Goal: Task Accomplishment & Management: Manage account settings

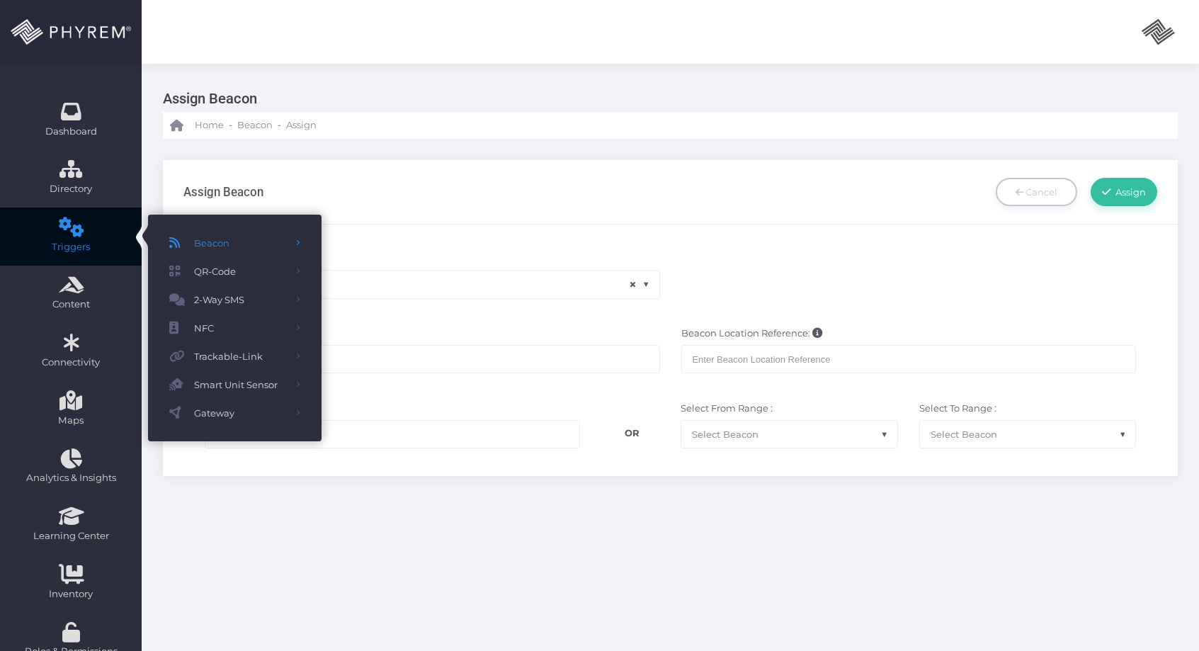
select select "22"
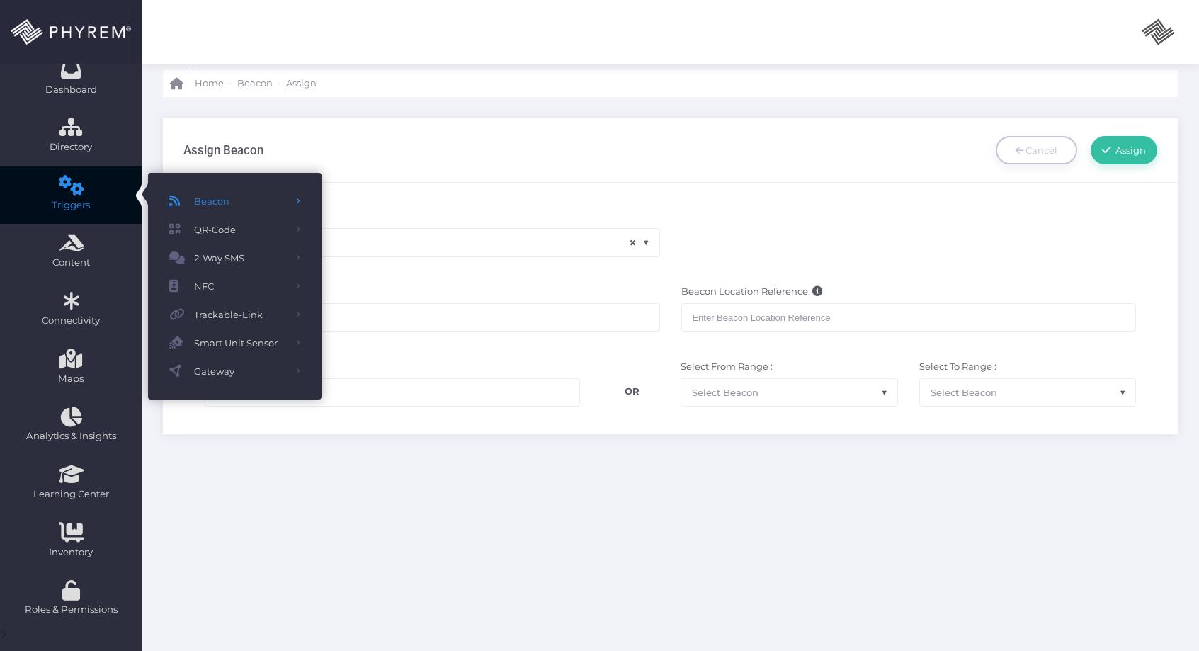
scroll to position [11, 0]
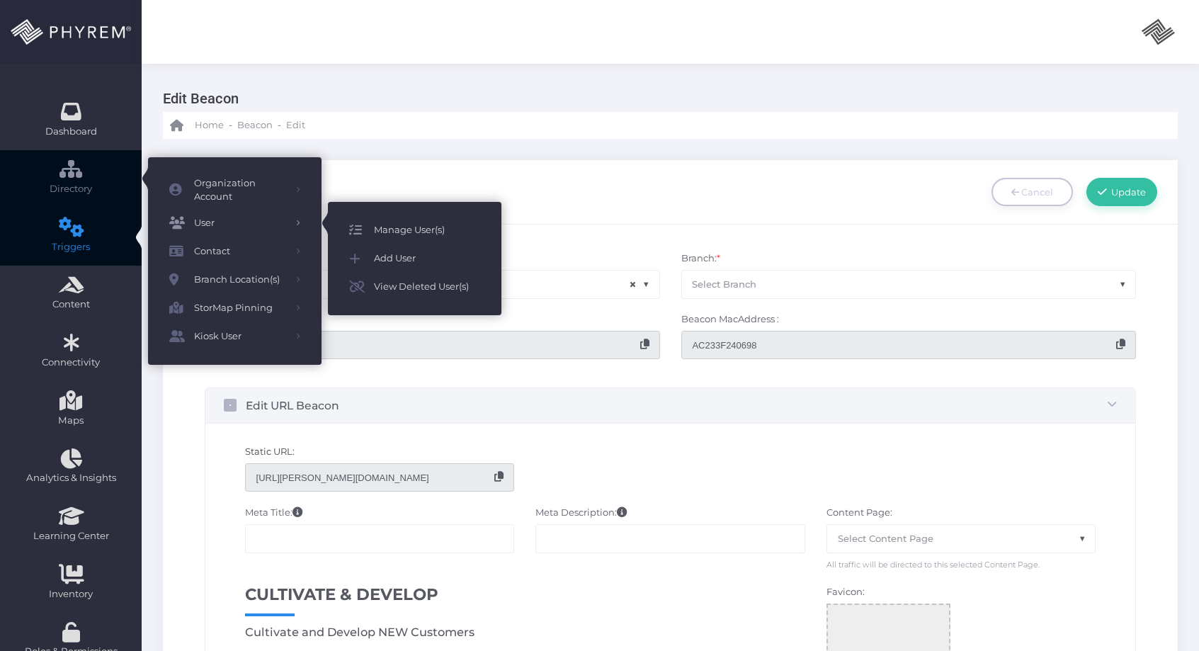
click at [374, 234] on span "Manage User(s)" at bounding box center [427, 230] width 106 height 18
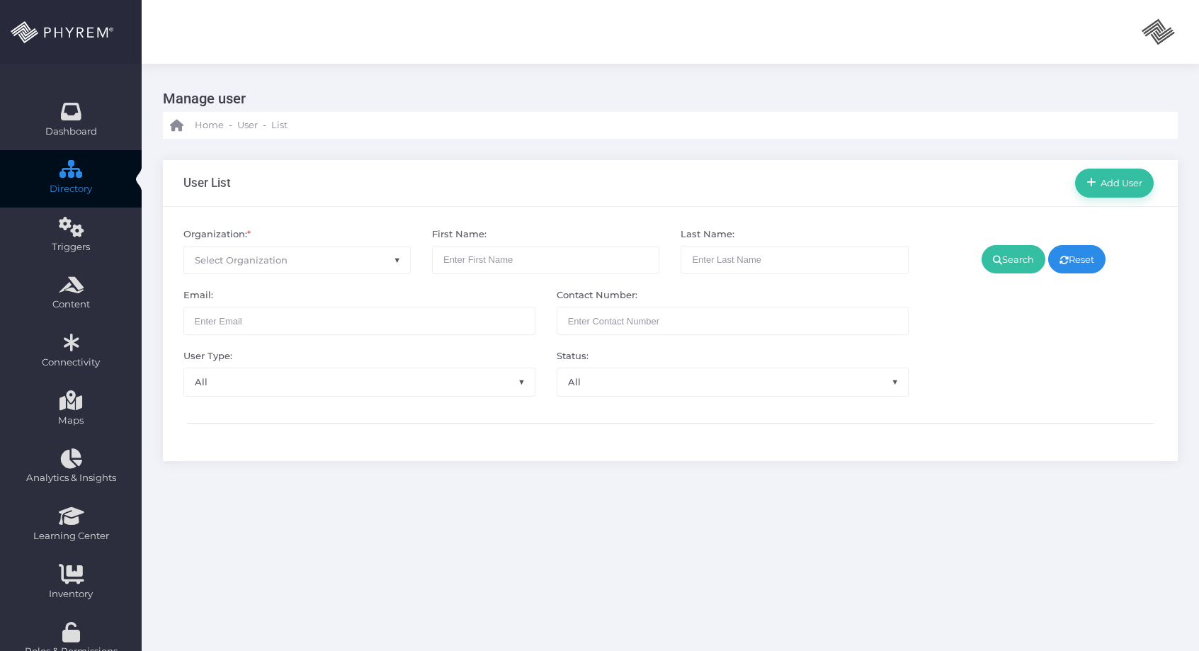
click at [338, 274] on div "Email: Contact Number:" at bounding box center [546, 304] width 746 height 61
click at [339, 266] on span "Select Organization" at bounding box center [297, 259] width 226 height 27
type input "d"
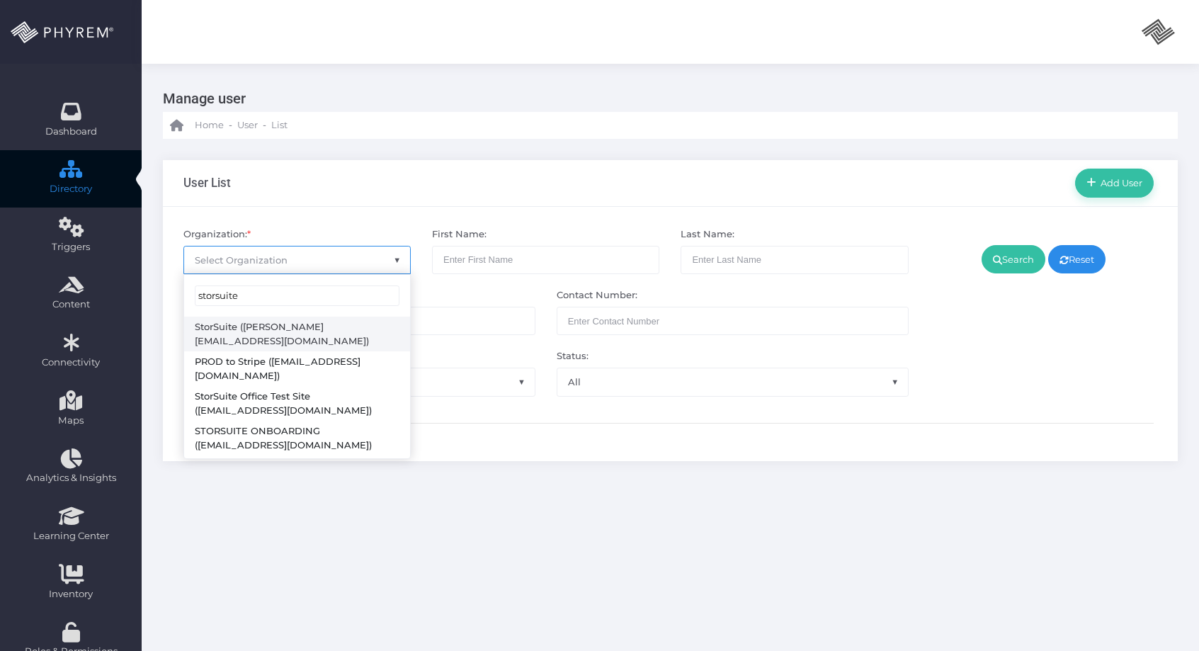
type input "storsuite"
select select "4794"
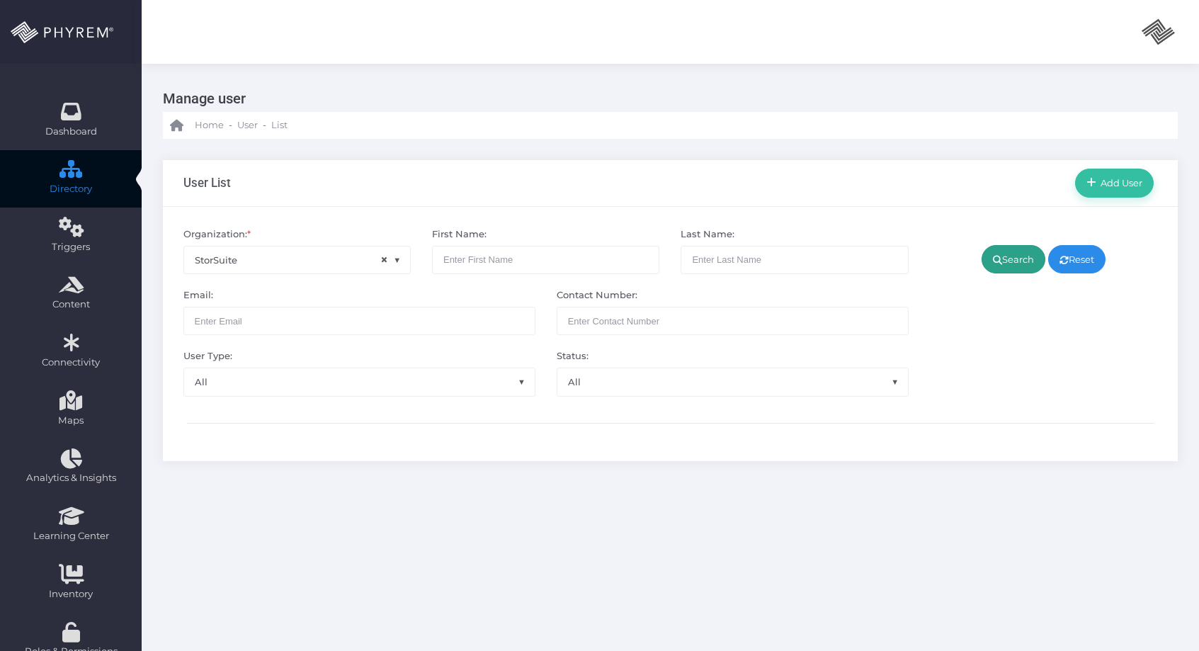
click at [1006, 257] on link "Search" at bounding box center [1013, 259] width 64 height 28
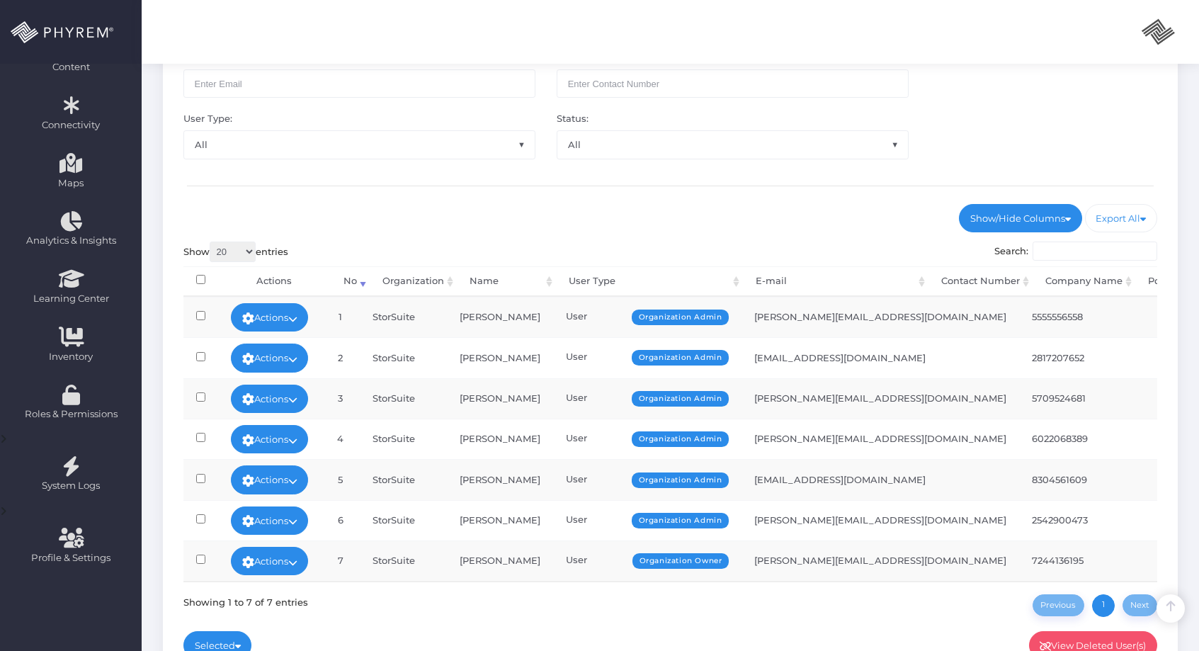
scroll to position [322, 0]
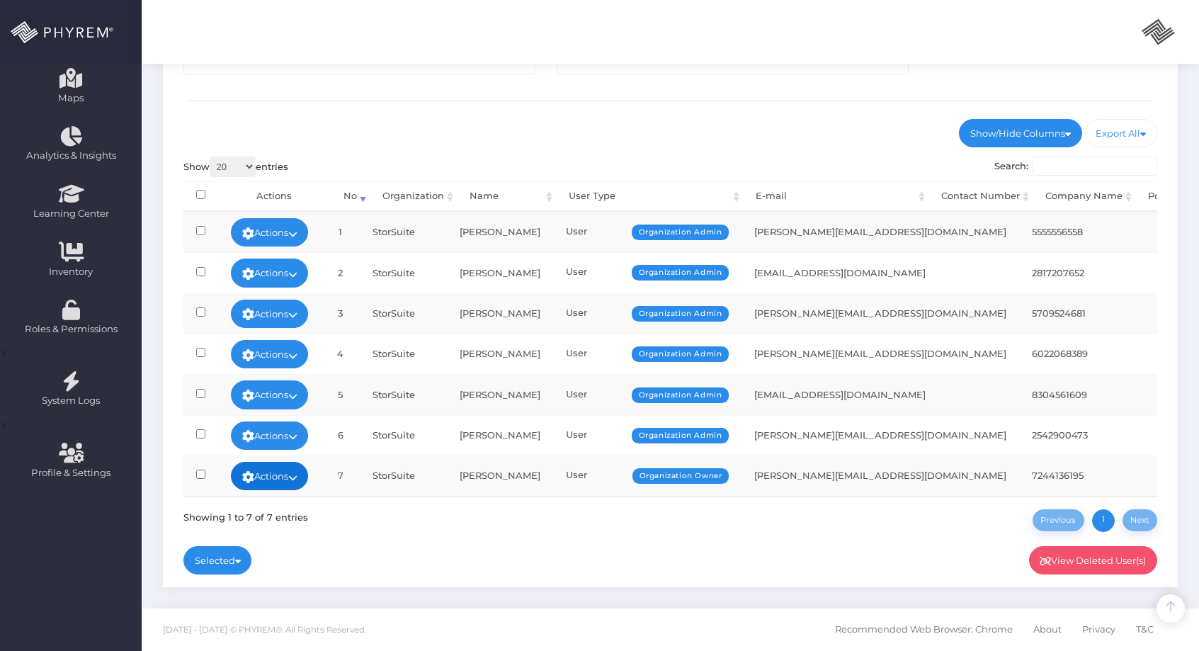
click at [309, 478] on link "Actions" at bounding box center [270, 476] width 78 height 28
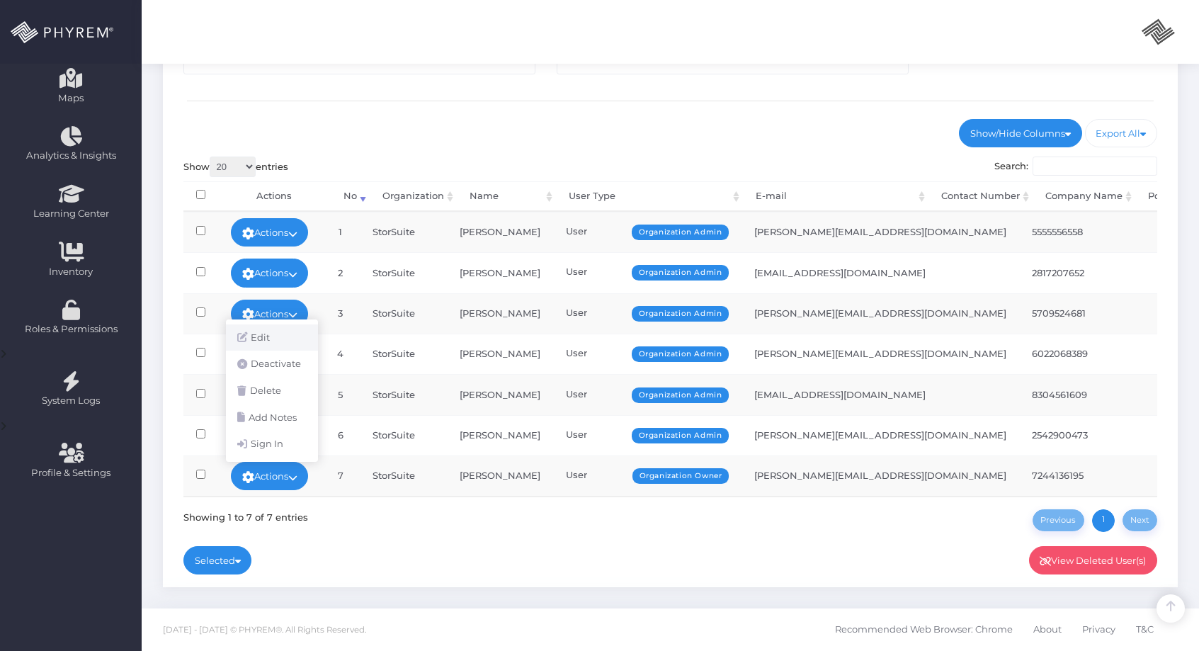
click at [271, 336] on link "Edit" at bounding box center [272, 337] width 92 height 27
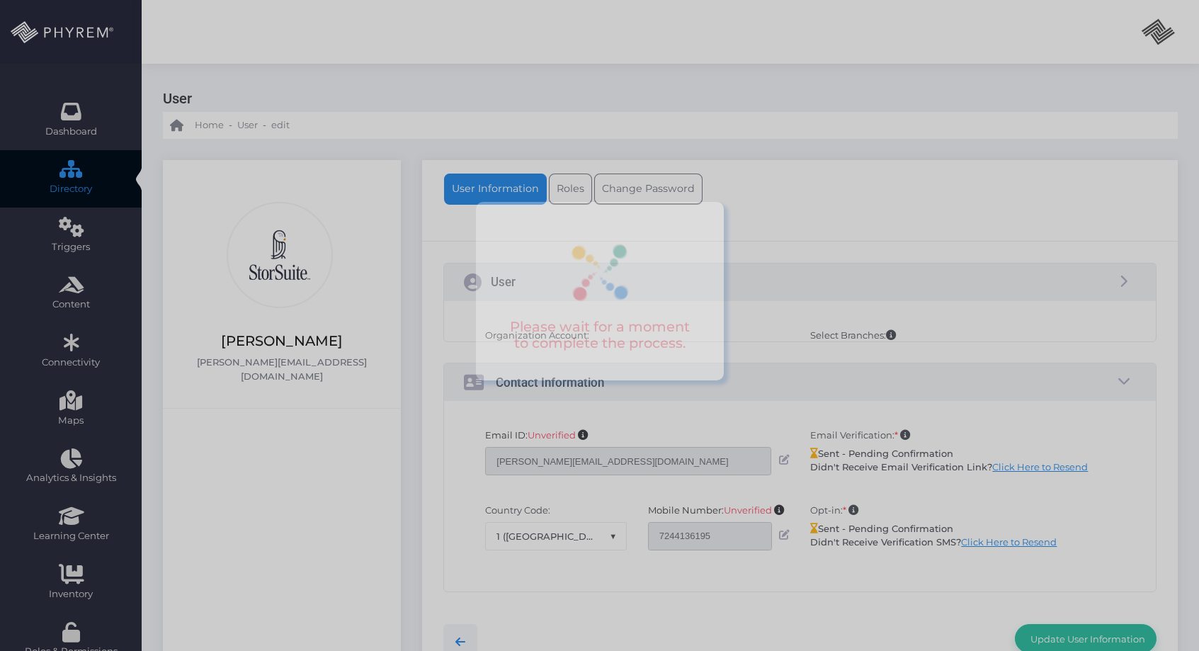
select select
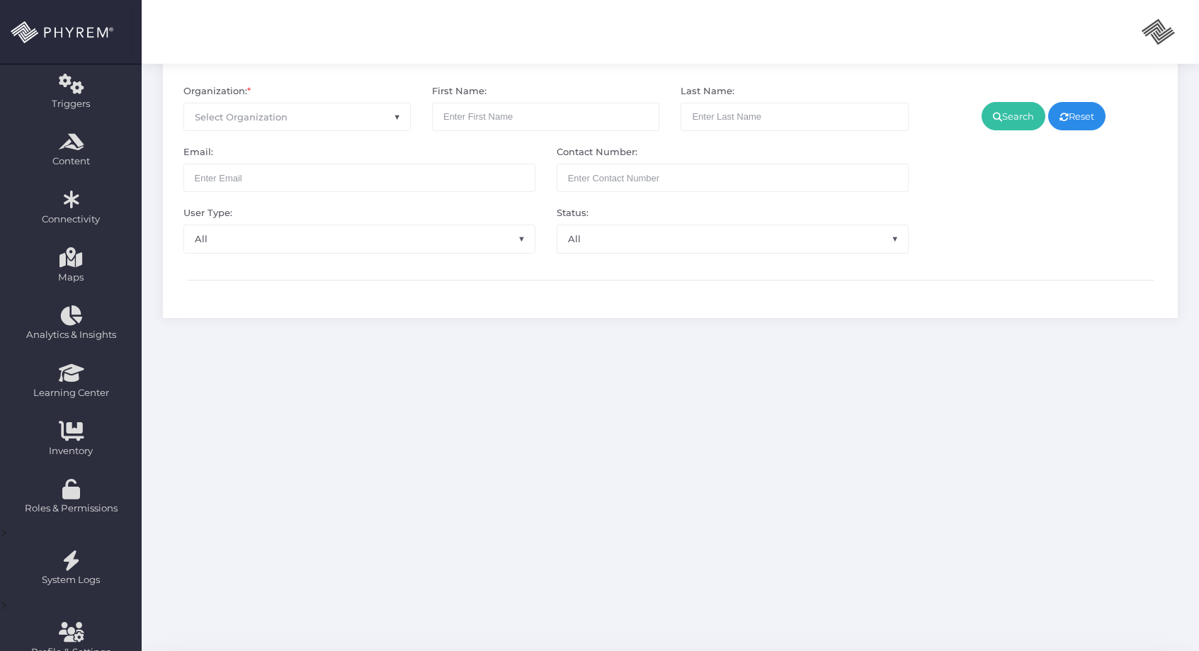
scroll to position [110, 0]
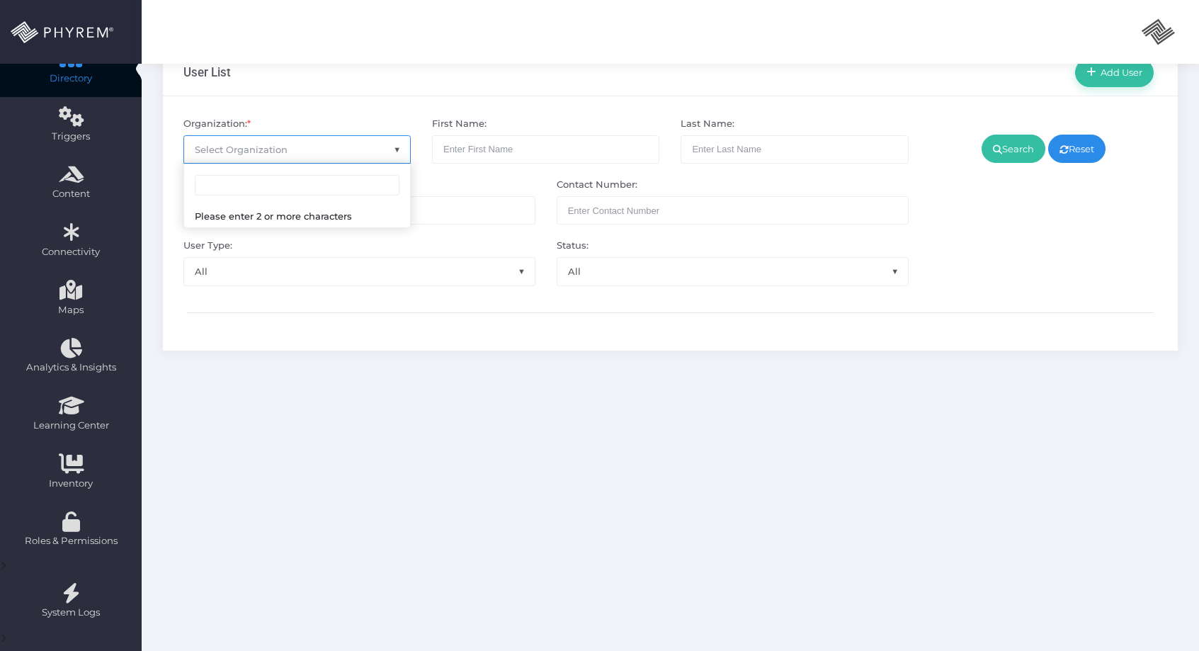
click at [260, 149] on span "Select Organization" at bounding box center [241, 149] width 93 height 11
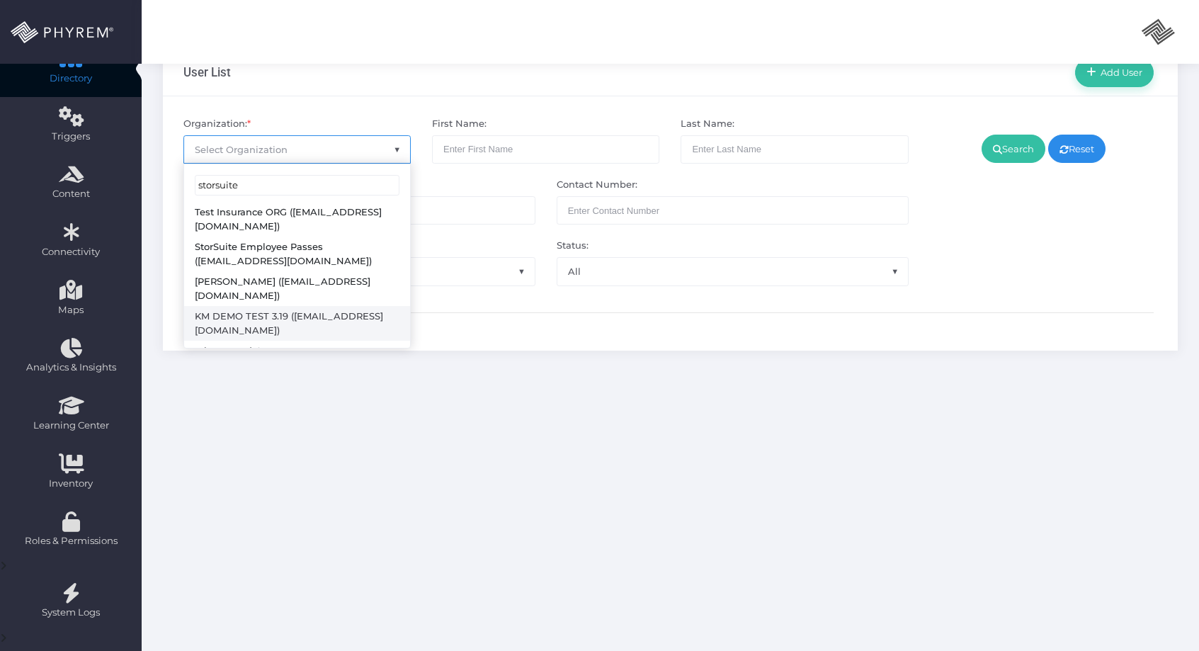
scroll to position [0, 0]
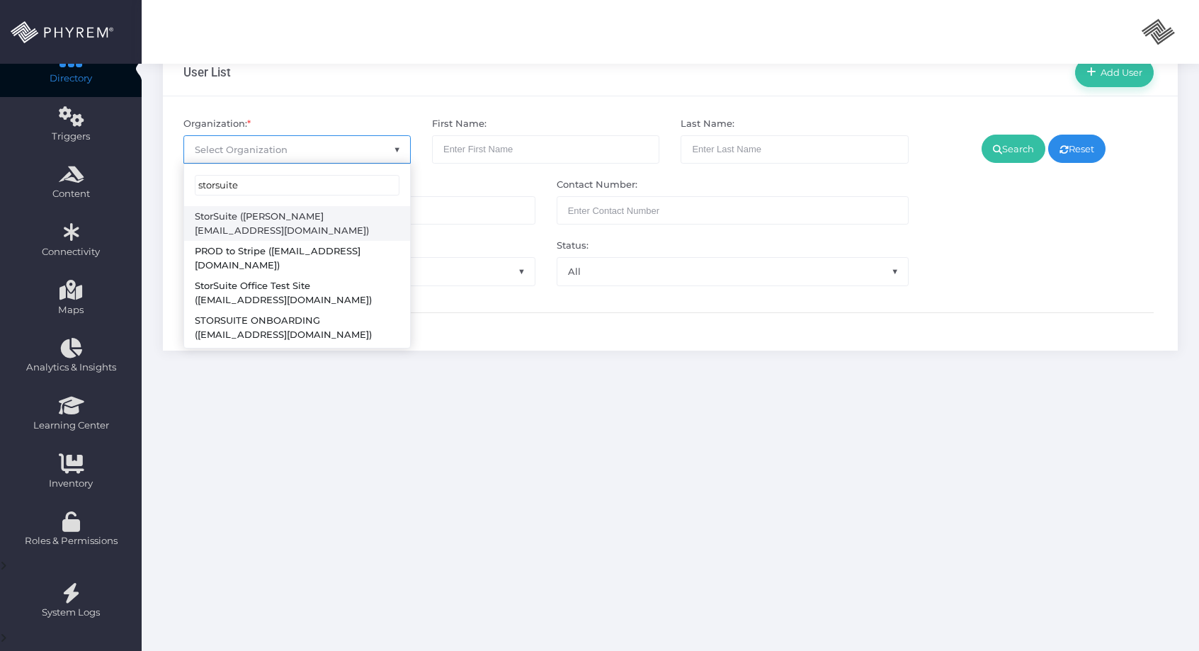
type input "storsuite"
select select "4794"
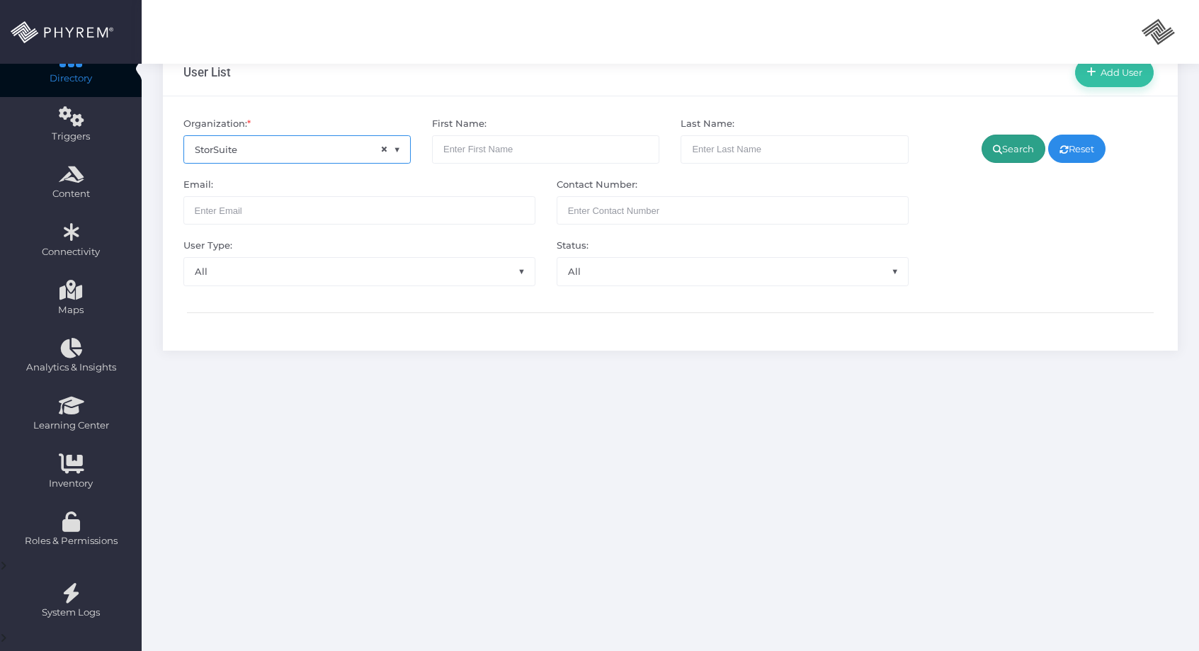
click at [1008, 142] on link "Search" at bounding box center [1013, 149] width 64 height 28
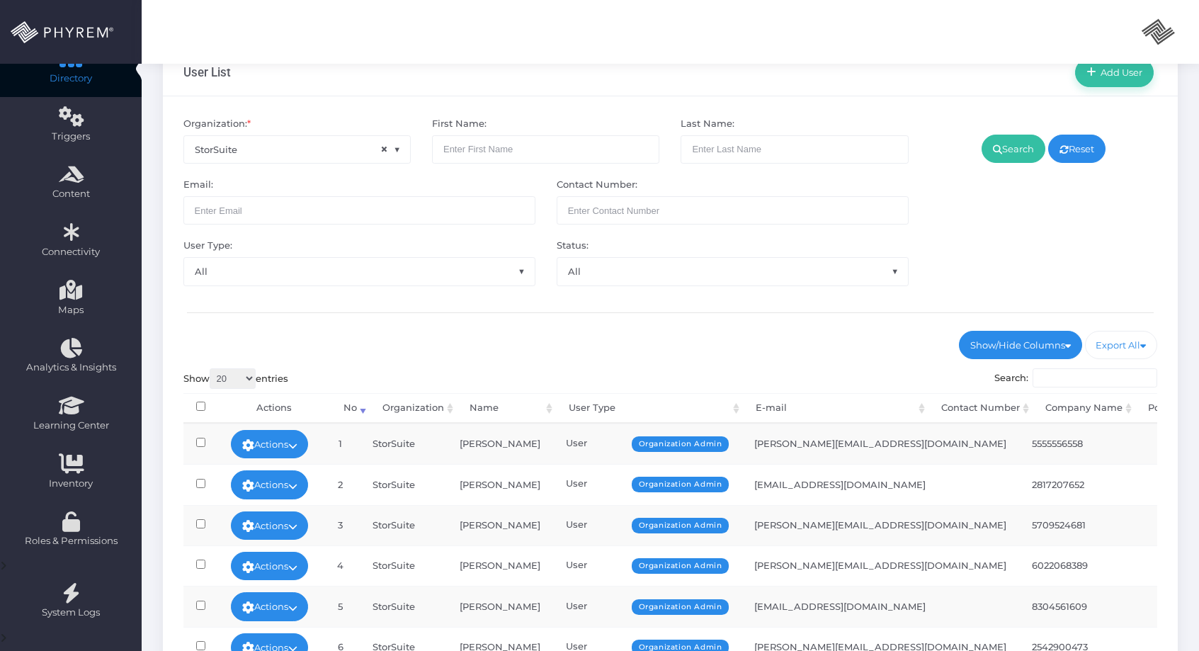
scroll to position [322, 0]
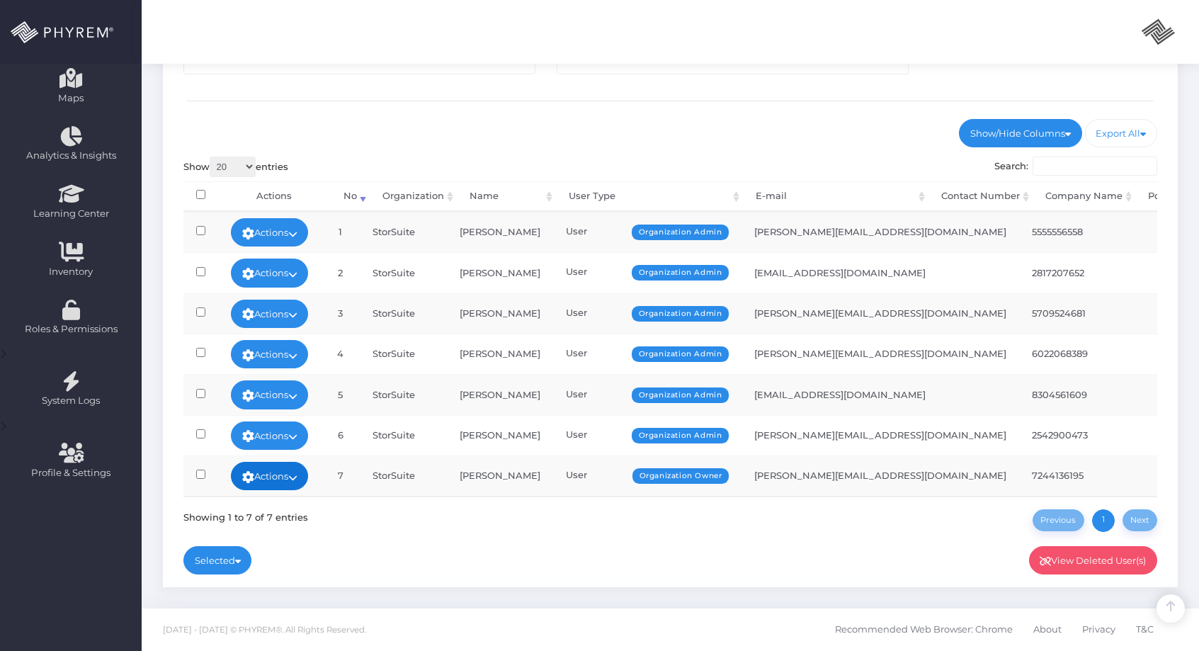
click at [271, 482] on link "Actions" at bounding box center [270, 476] width 78 height 28
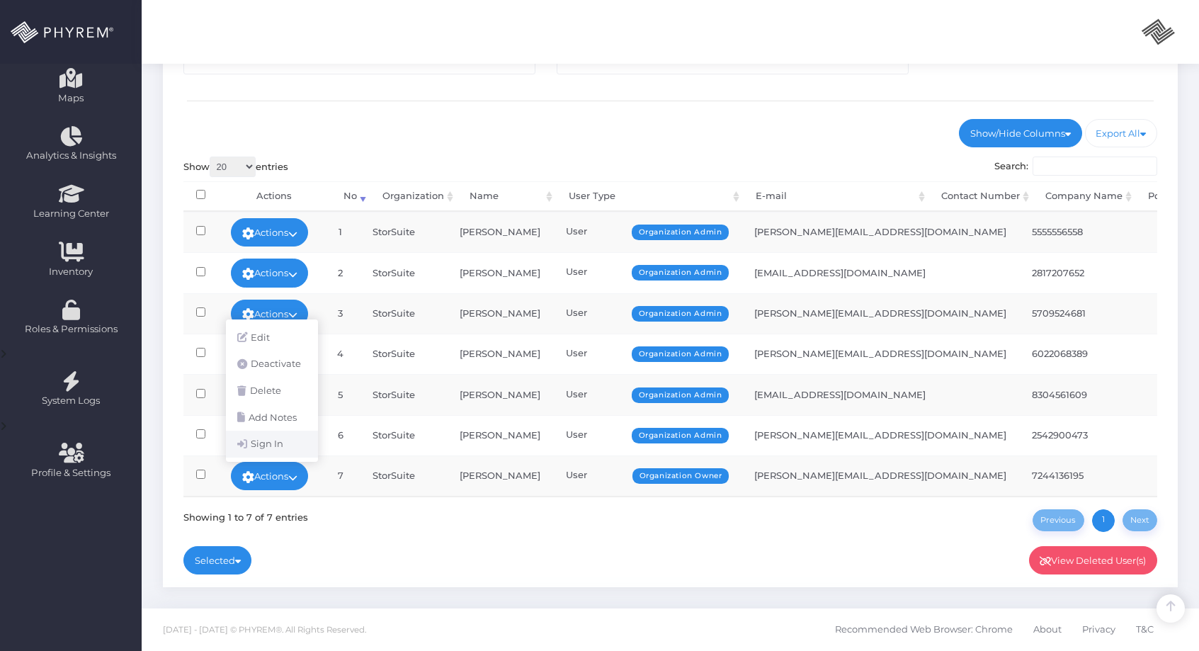
click at [265, 441] on link "Sign In" at bounding box center [272, 444] width 92 height 27
